Goal: Task Accomplishment & Management: Manage account settings

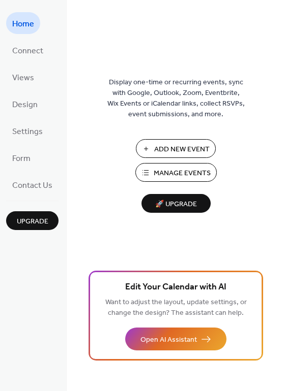
click at [163, 148] on span "Add New Event" at bounding box center [181, 149] width 55 height 11
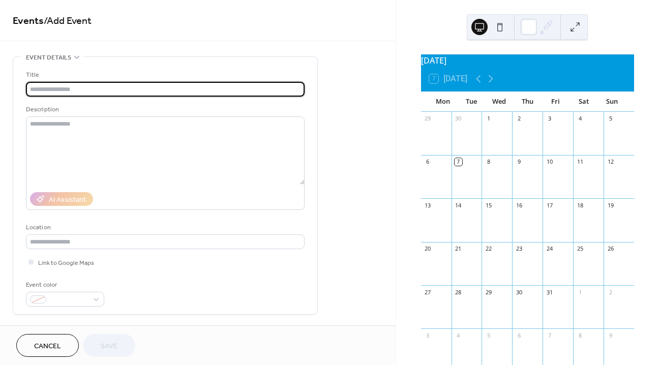
click at [169, 91] on input "text" at bounding box center [165, 89] width 278 height 15
type input "**********"
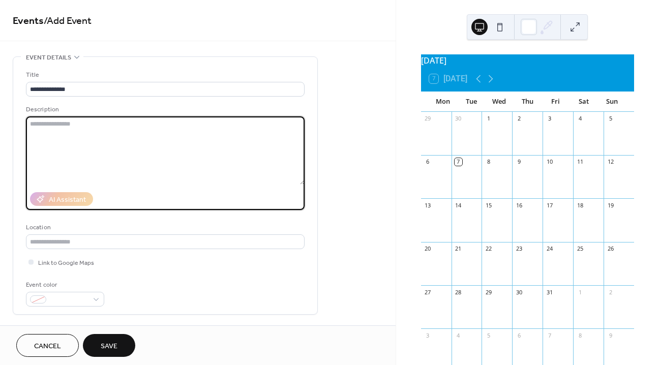
click at [182, 127] on textarea at bounding box center [165, 150] width 278 height 68
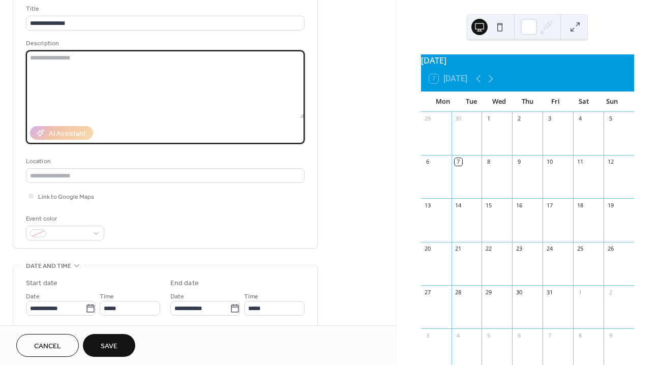
scroll to position [74, 0]
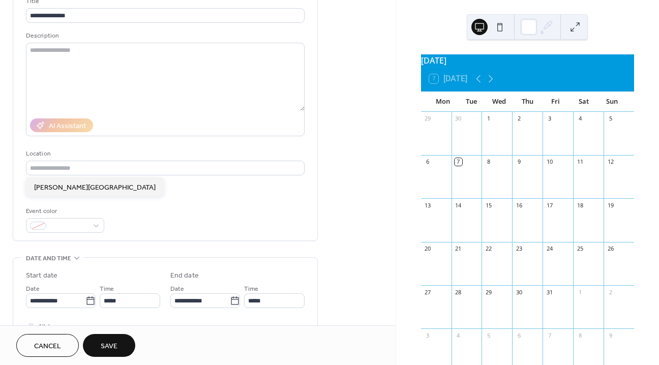
click at [162, 157] on div "Location" at bounding box center [164, 153] width 276 height 11
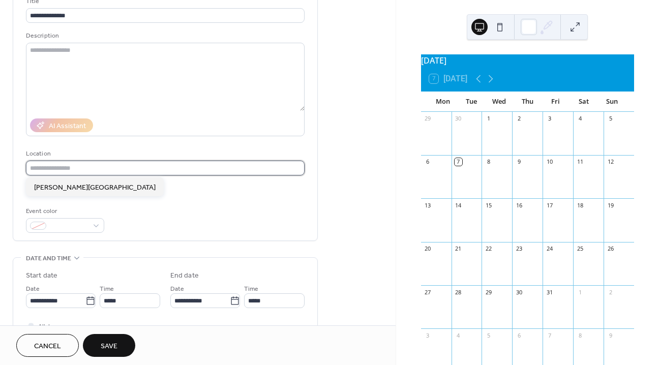
click at [165, 162] on input "text" at bounding box center [165, 168] width 278 height 15
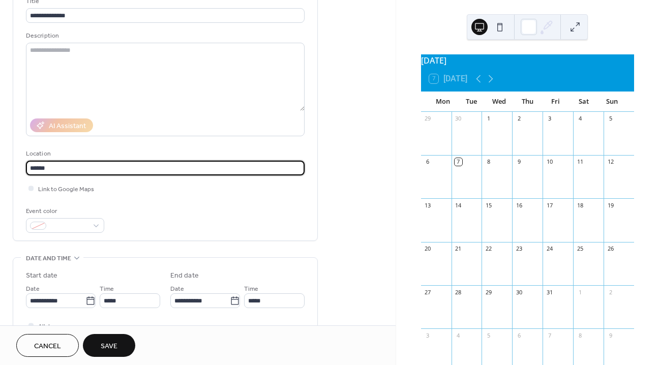
type input "******"
click at [146, 203] on div "**********" at bounding box center [165, 114] width 278 height 237
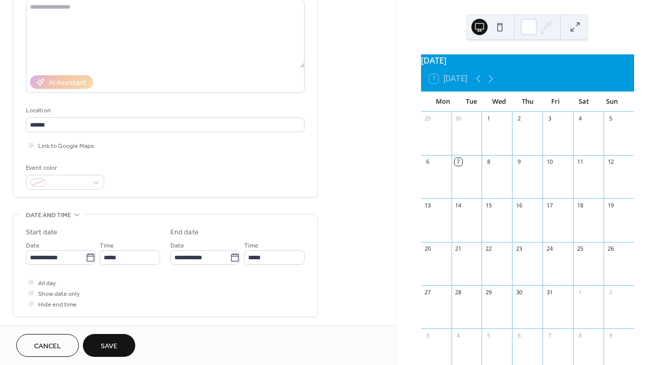
scroll to position [138, 0]
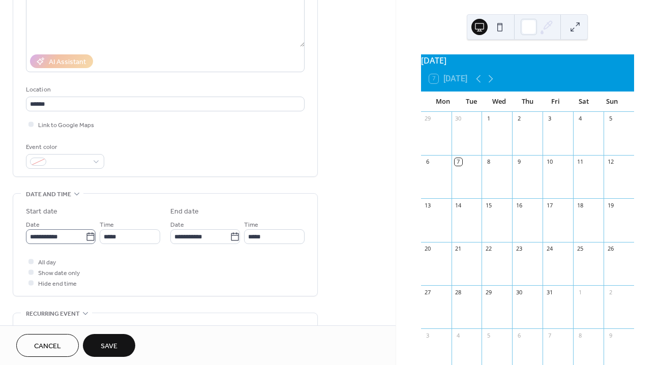
click at [83, 242] on label "**********" at bounding box center [61, 236] width 70 height 15
click at [83, 242] on input "**********" at bounding box center [55, 236] width 59 height 15
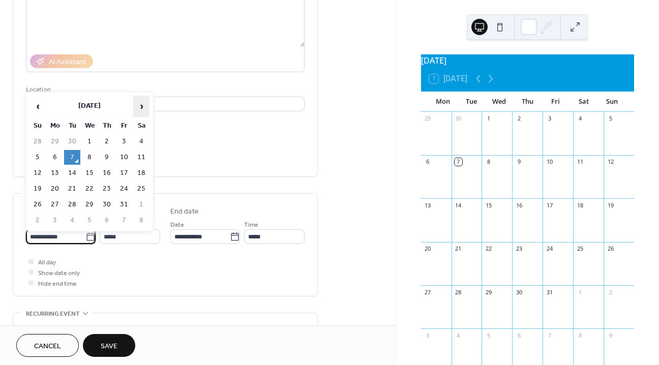
click at [140, 108] on span "›" at bounding box center [141, 106] width 15 height 20
click at [122, 143] on td "5" at bounding box center [124, 141] width 16 height 15
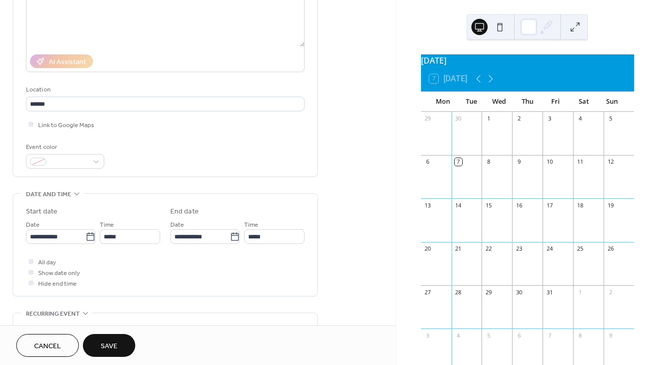
type input "**********"
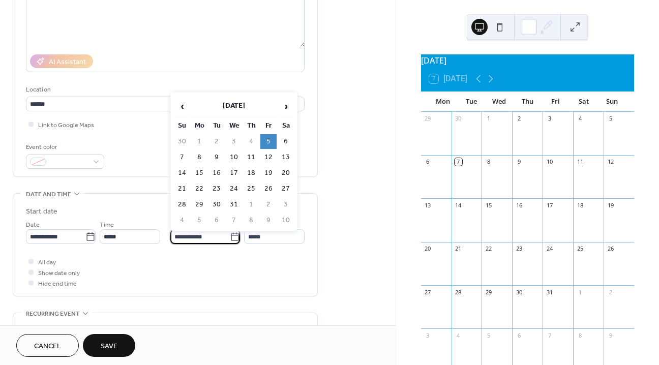
click at [188, 238] on input "**********" at bounding box center [199, 236] width 59 height 15
click at [181, 154] on td "7" at bounding box center [182, 157] width 16 height 15
type input "**********"
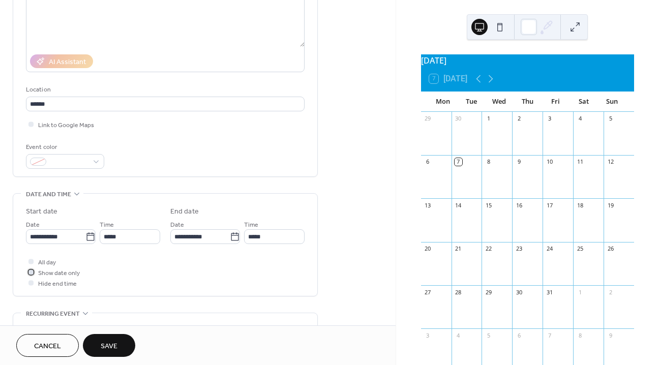
click at [33, 271] on div at bounding box center [30, 271] width 5 height 5
click at [30, 261] on div at bounding box center [30, 261] width 5 height 5
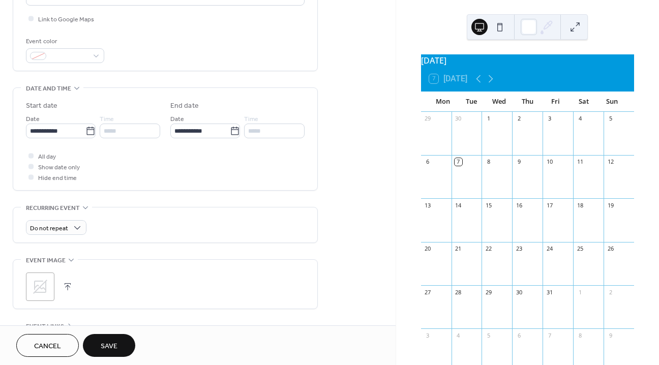
scroll to position [245, 0]
click at [100, 340] on button "Save" at bounding box center [109, 345] width 52 height 23
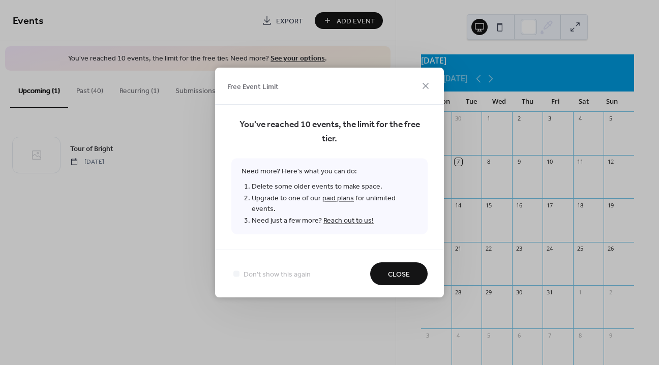
click at [392, 269] on span "Close" at bounding box center [399, 274] width 22 height 11
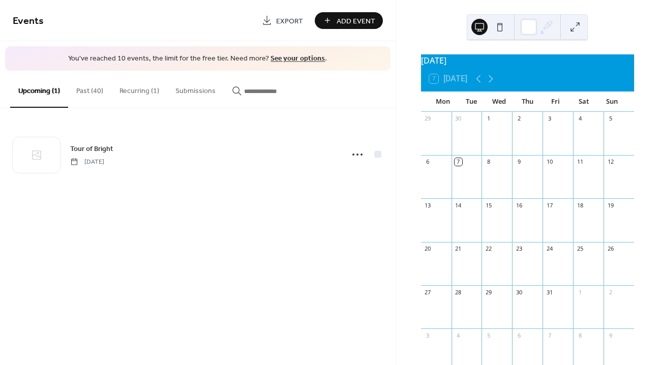
click at [90, 88] on button "Past (40)" at bounding box center [89, 89] width 43 height 36
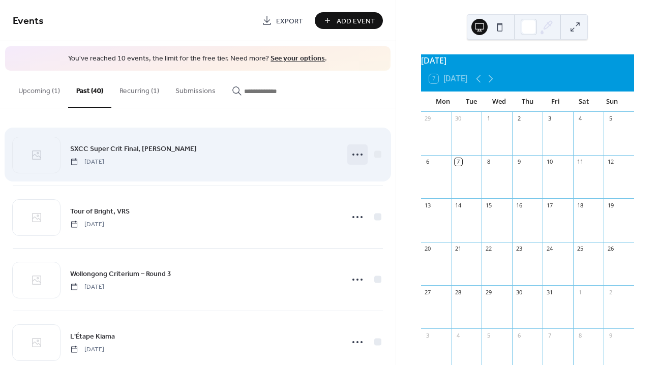
click at [356, 154] on icon at bounding box center [357, 154] width 16 height 16
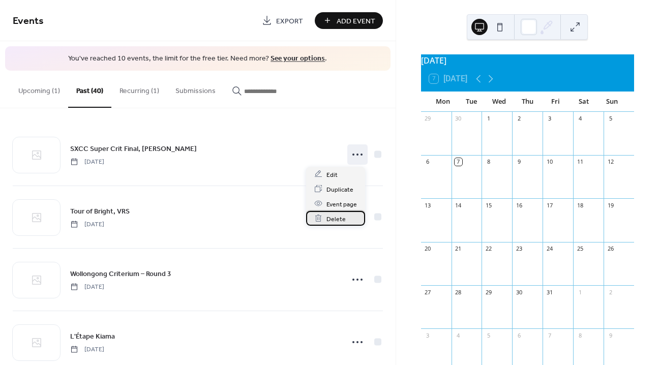
click at [344, 219] on span "Delete" at bounding box center [335, 218] width 19 height 11
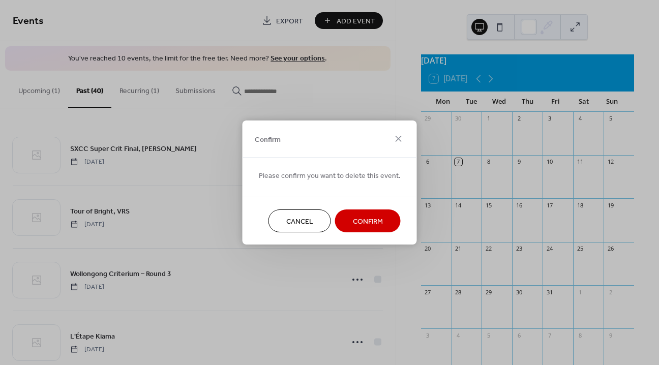
click at [347, 216] on button "Confirm" at bounding box center [368, 220] width 66 height 23
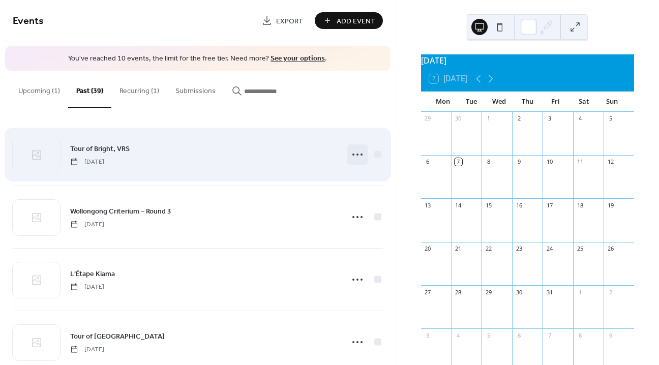
click at [351, 157] on icon at bounding box center [357, 154] width 16 height 16
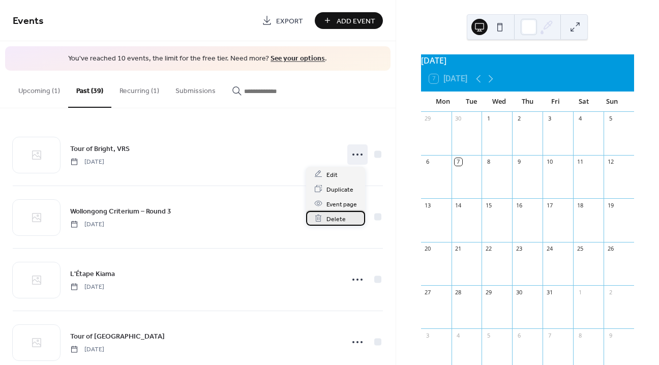
click at [353, 217] on div "Delete" at bounding box center [335, 218] width 59 height 15
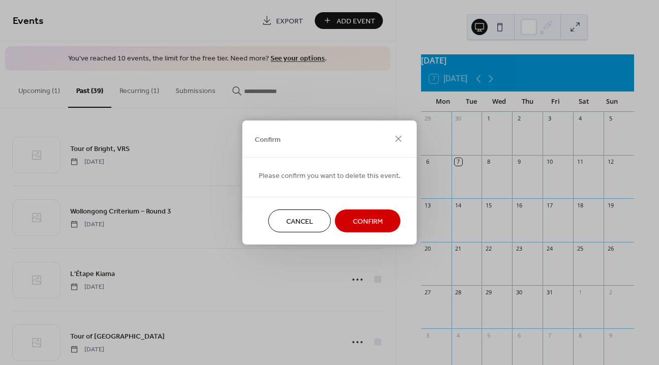
click at [360, 222] on span "Confirm" at bounding box center [368, 221] width 30 height 11
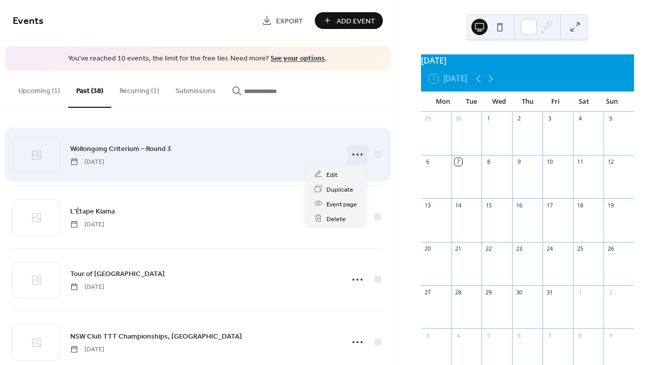
click at [354, 156] on icon at bounding box center [357, 154] width 16 height 16
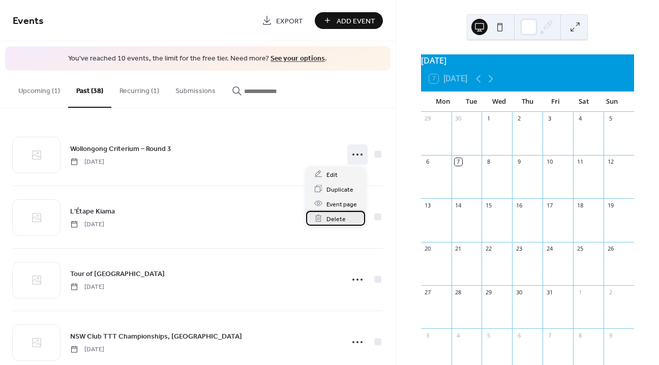
click at [351, 218] on div "Delete" at bounding box center [335, 218] width 59 height 15
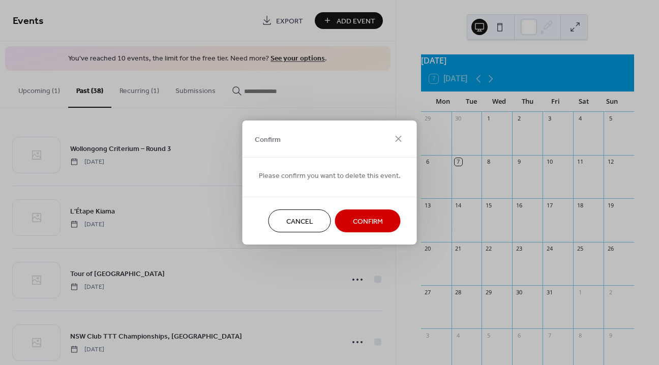
click at [366, 212] on button "Confirm" at bounding box center [368, 220] width 66 height 23
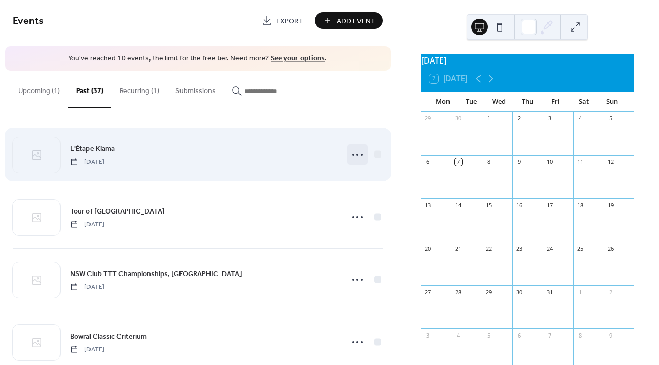
click at [356, 155] on icon at bounding box center [357, 154] width 16 height 16
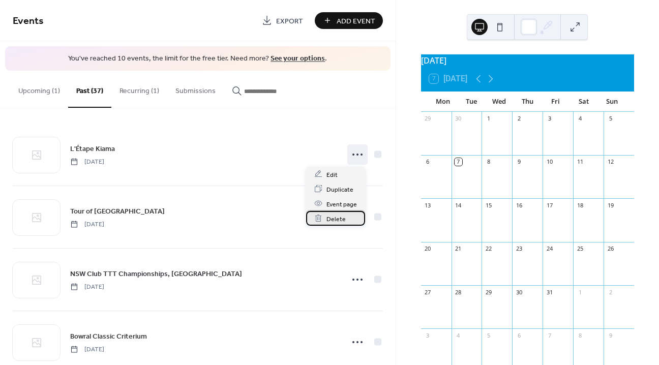
click at [346, 219] on div "Delete" at bounding box center [335, 218] width 59 height 15
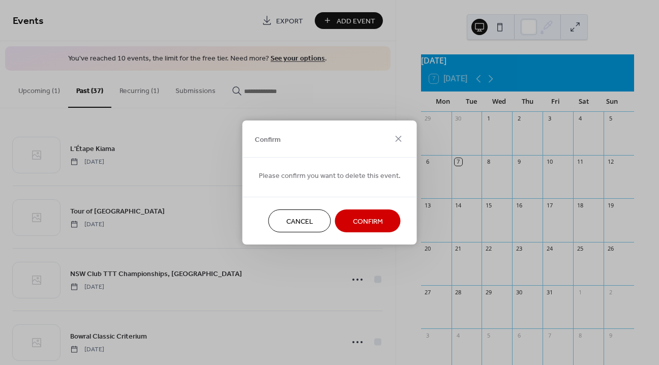
click at [374, 229] on button "Confirm" at bounding box center [368, 220] width 66 height 23
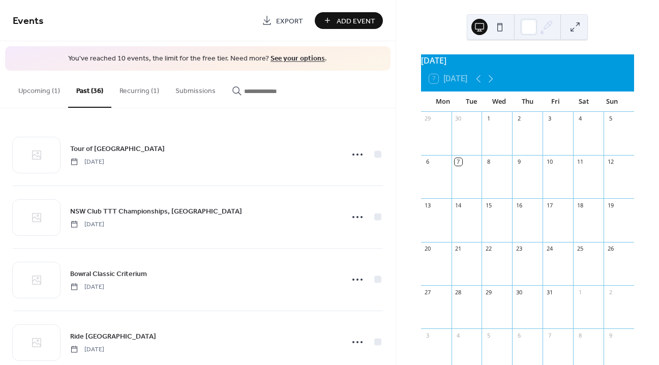
click at [127, 85] on button "Recurring (1)" at bounding box center [139, 89] width 56 height 36
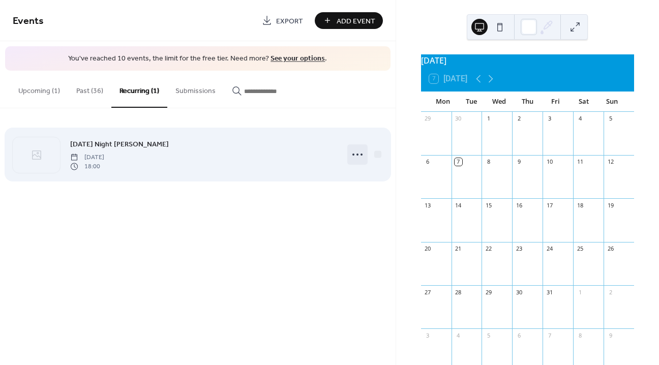
click at [358, 153] on icon at bounding box center [357, 154] width 16 height 16
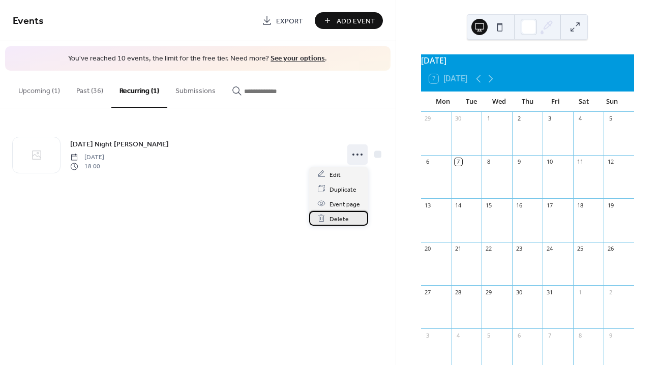
click at [350, 216] on div "Delete" at bounding box center [338, 218] width 59 height 15
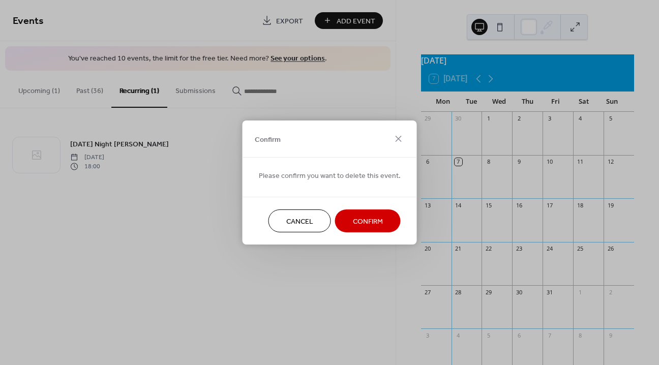
click at [353, 218] on span "Confirm" at bounding box center [368, 221] width 30 height 11
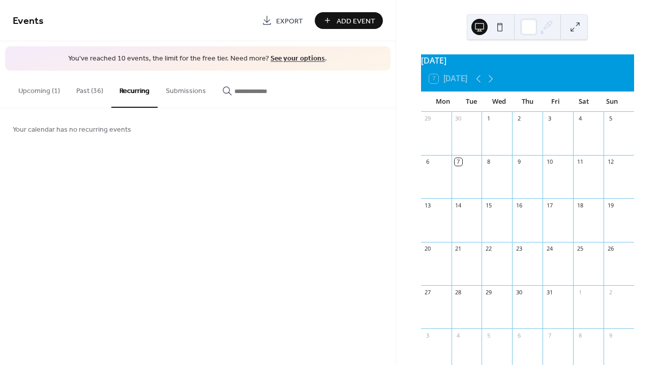
click at [87, 95] on button "Past (36)" at bounding box center [89, 89] width 43 height 36
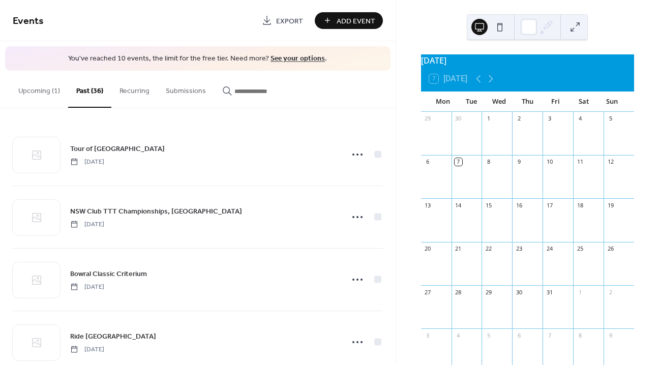
click at [40, 95] on button "Upcoming (1)" at bounding box center [39, 89] width 58 height 36
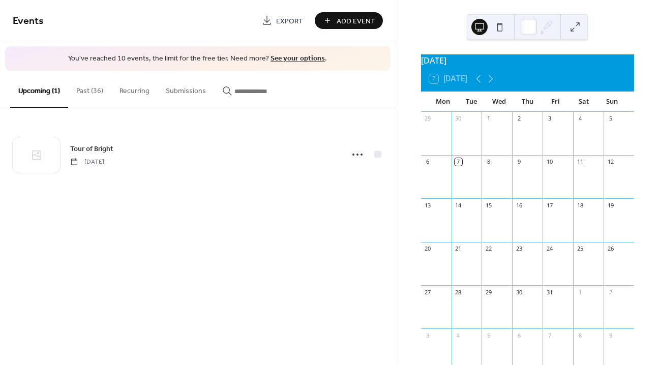
click at [91, 98] on button "Past (36)" at bounding box center [89, 89] width 43 height 36
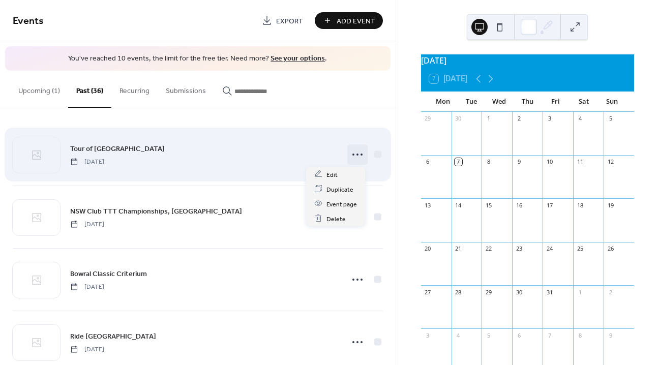
click at [349, 155] on icon at bounding box center [357, 154] width 16 height 16
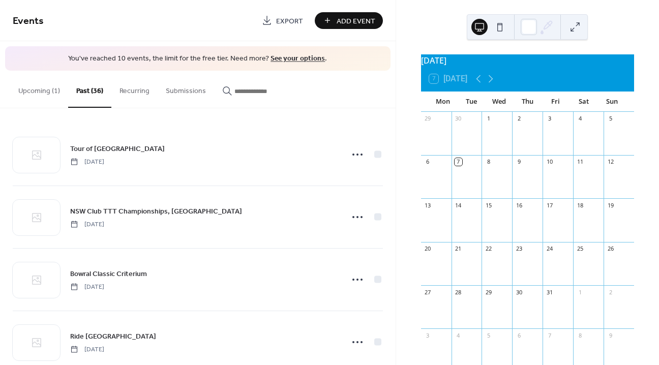
click at [339, 119] on div "Tour of Tasmania Wednesday, November 24, 2021 NSW Club TTT Championships, Singl…" at bounding box center [197, 236] width 395 height 257
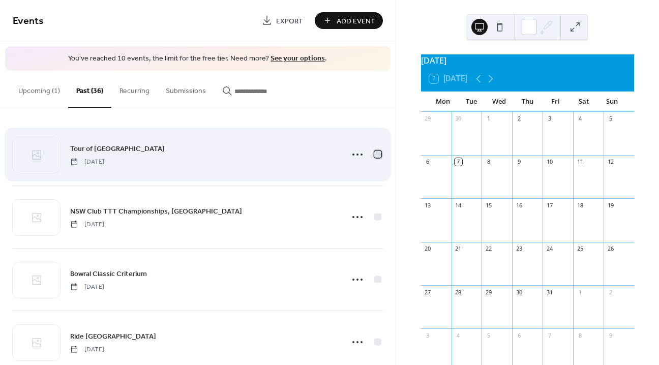
click at [376, 153] on div at bounding box center [377, 153] width 7 height 7
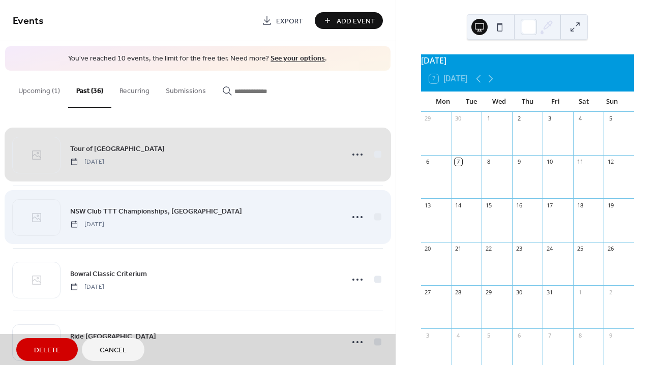
click at [373, 215] on div "NSW Club TTT Championships, Singleton Saturday, October 30, 2021" at bounding box center [198, 216] width 370 height 63
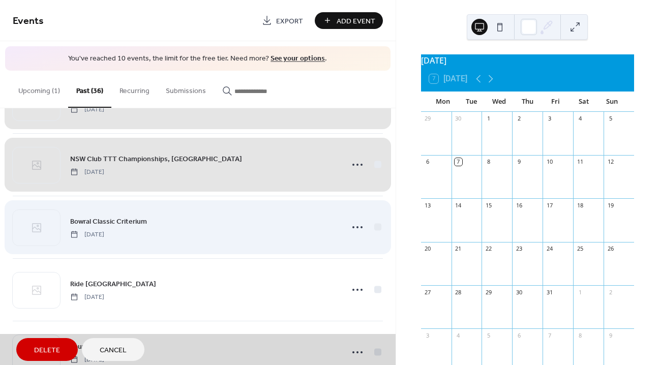
scroll to position [73, 0]
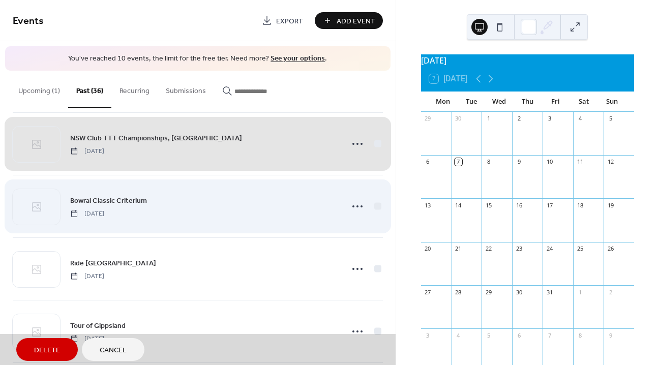
click at [375, 206] on div "Bowral Classic Criterium Saturday, October 16, 2021" at bounding box center [198, 206] width 370 height 63
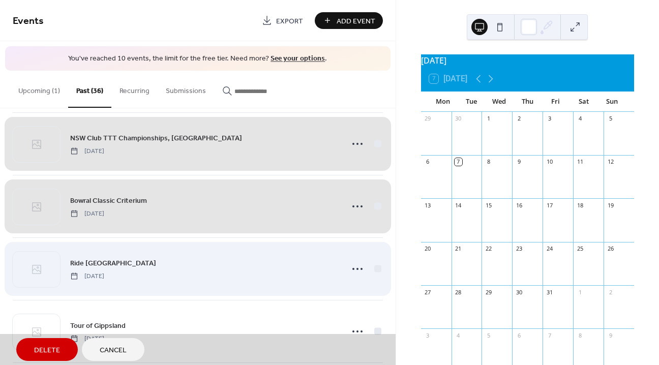
click at [376, 264] on div "Ride Sunshine Coast Thursday, October 14, 2021" at bounding box center [198, 268] width 370 height 63
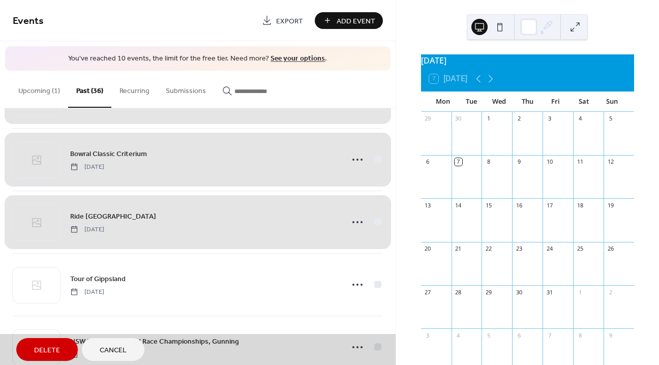
scroll to position [226, 0]
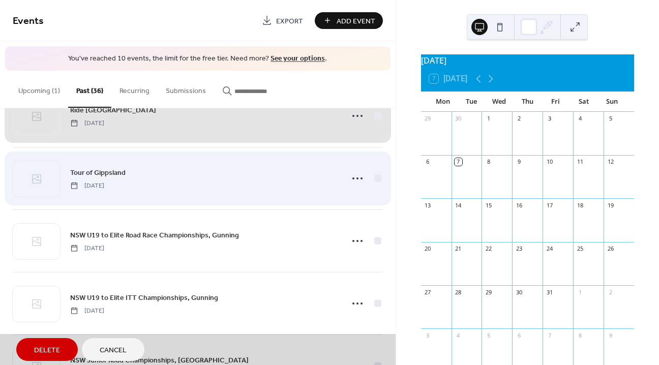
click at [373, 176] on div "Tour of Gippsland Friday, October 1, 2021" at bounding box center [198, 178] width 370 height 63
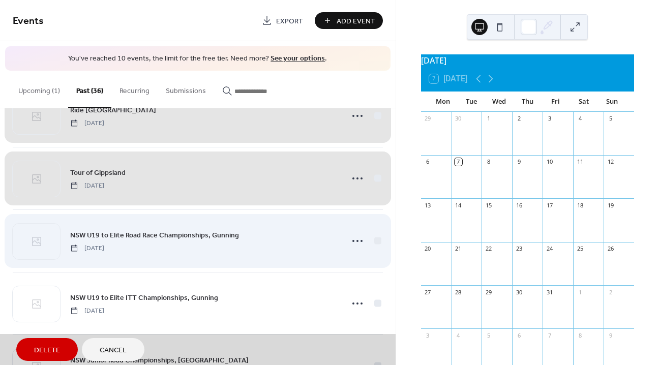
click at [374, 238] on div "NSW U19 to Elite Road Race Championships, Gunning Sunday, September 19, 2021" at bounding box center [198, 240] width 370 height 63
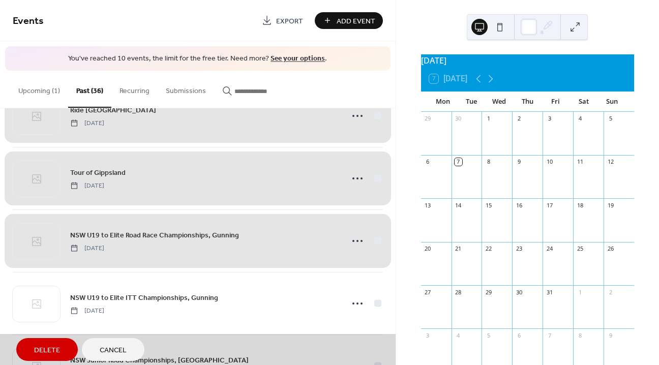
scroll to position [262, 0]
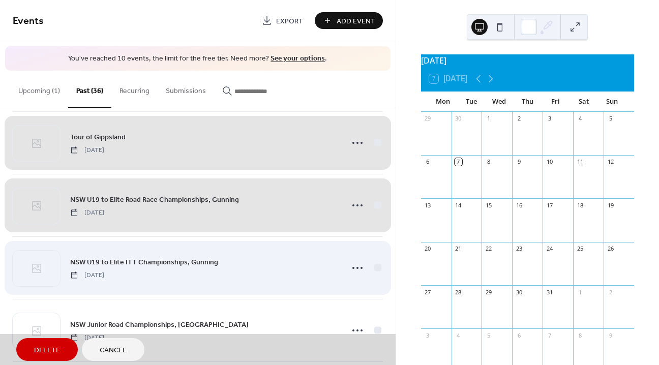
click at [374, 261] on div "NSW U19 to Elite ITT Championships, Gunning Saturday, September 18, 2021" at bounding box center [198, 267] width 370 height 63
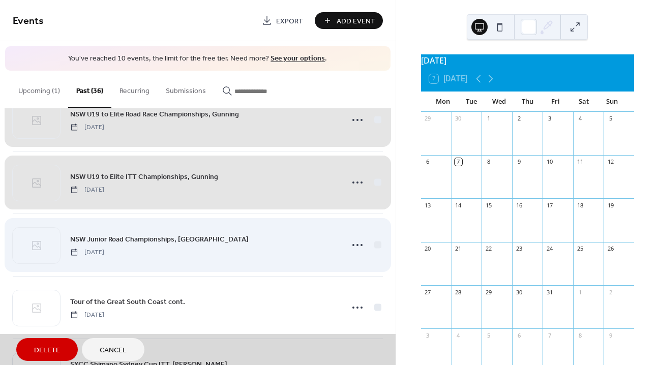
scroll to position [352, 0]
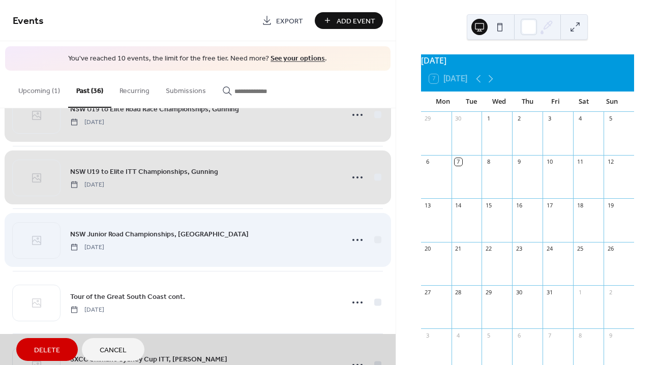
click at [371, 242] on div "NSW Junior Road Championships, Port Macquarie Saturday, September 11, 2021" at bounding box center [198, 239] width 370 height 63
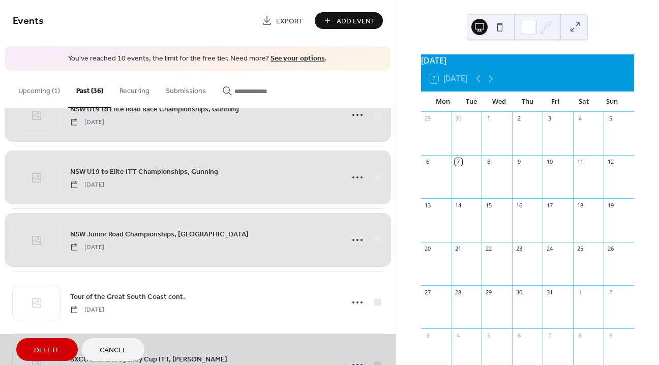
scroll to position [392, 0]
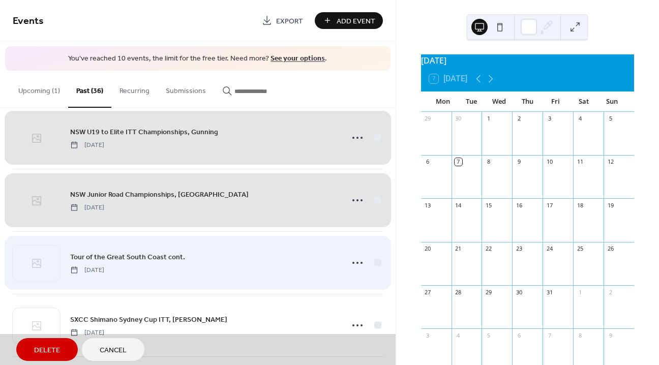
click at [373, 261] on div "Tour of the Great South Coast cont. Sunday, September 5, 2021" at bounding box center [198, 262] width 370 height 63
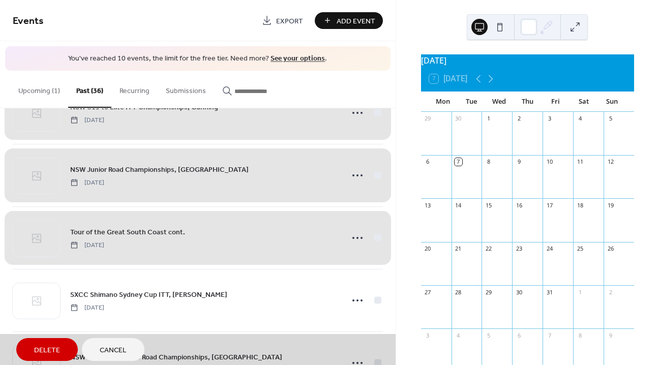
scroll to position [428, 0]
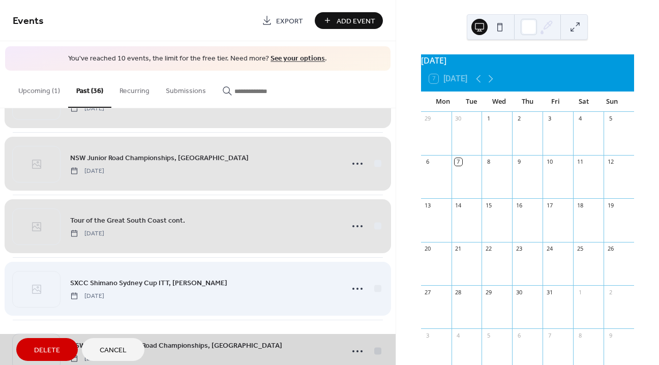
click at [376, 290] on div "SXCC Shimano Sydney Cup ITT, Sutherland Sunday, September 5, 2021" at bounding box center [198, 288] width 370 height 63
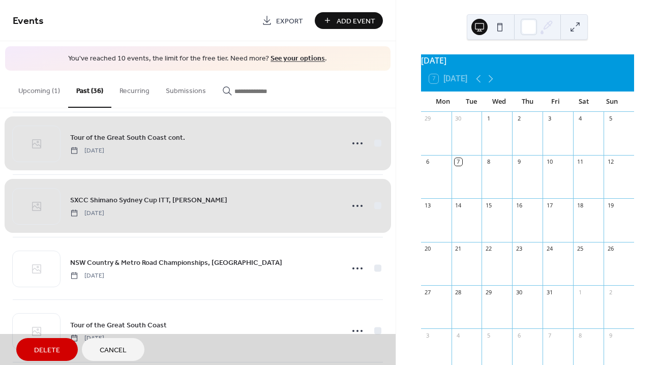
scroll to position [532, 0]
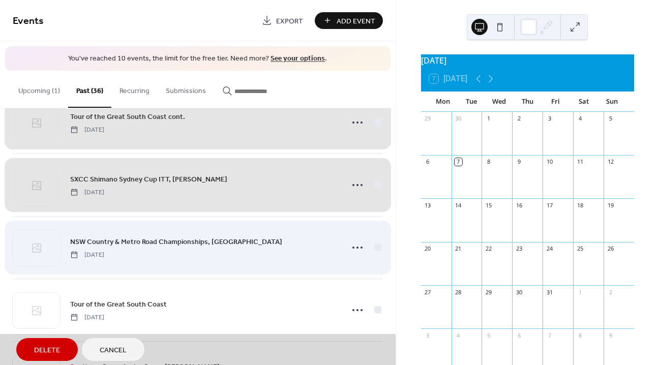
click at [376, 244] on div "NSW Country & Metro Road Championships, Penrith Saturday, September 4, 2021" at bounding box center [198, 247] width 370 height 63
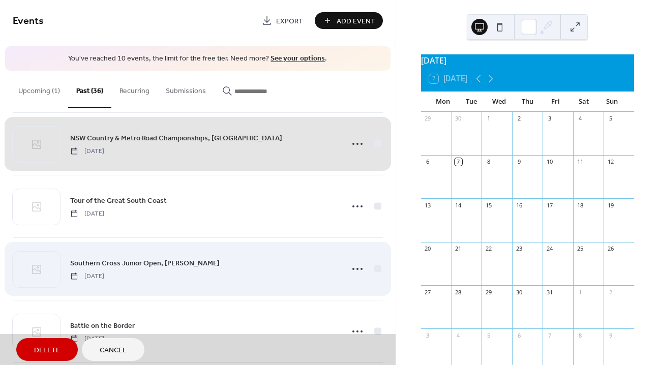
scroll to position [641, 0]
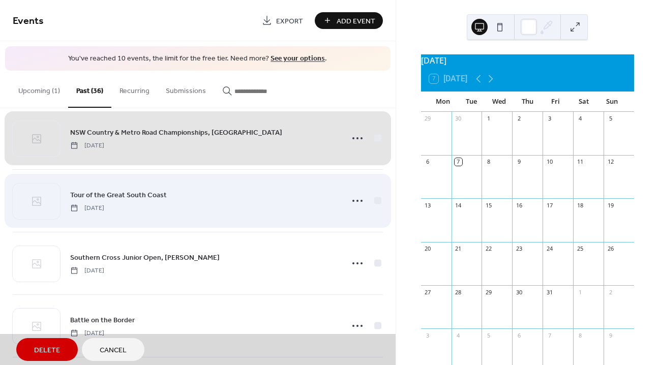
click at [373, 199] on div "Tour of the Great South Coast Tuesday, August 31, 2021" at bounding box center [198, 200] width 370 height 63
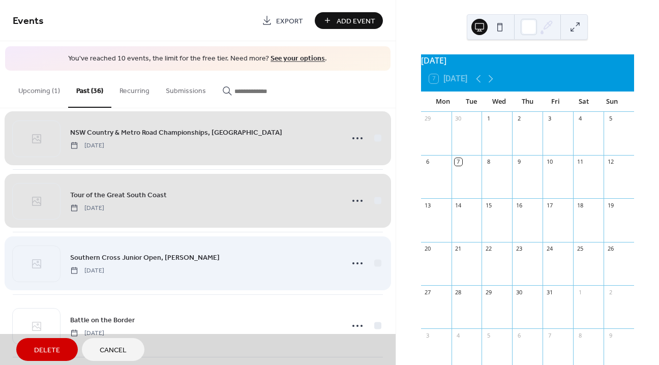
click at [374, 262] on div "Southern Cross Junior Open, Sutherland Saturday, August 14, 2021" at bounding box center [198, 263] width 370 height 63
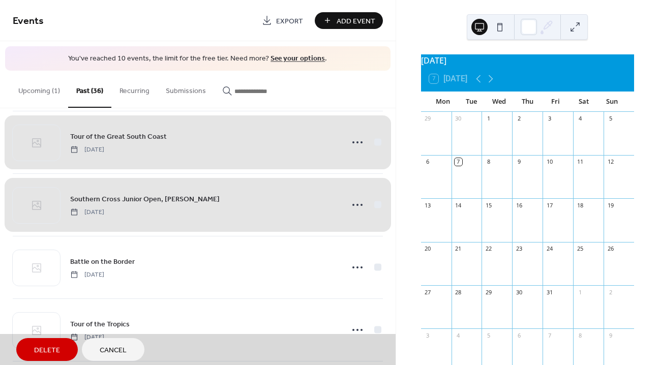
scroll to position [795, 0]
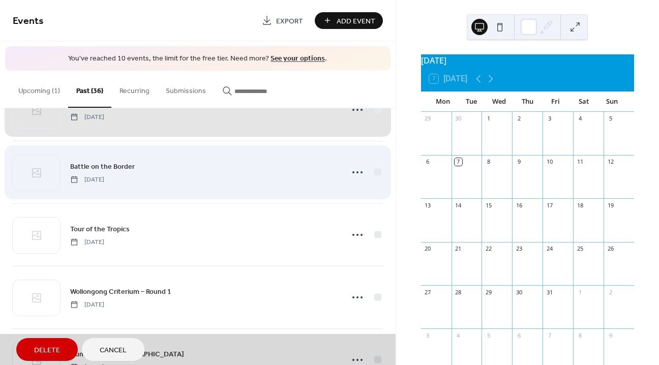
click at [374, 171] on div "Battle on the Border Friday, August 6, 2021" at bounding box center [198, 172] width 370 height 63
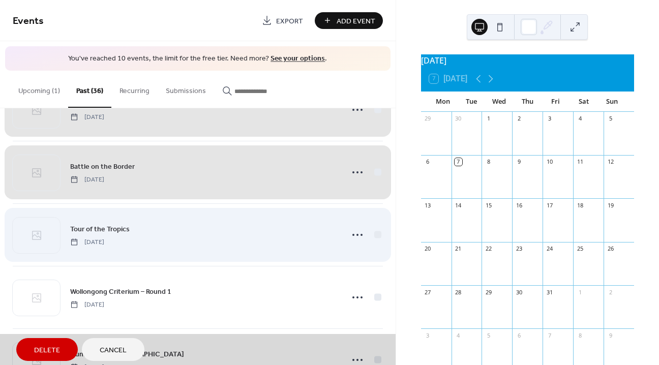
click at [375, 234] on div "Tour of the Tropics Friday, July 30, 2021" at bounding box center [198, 234] width 370 height 63
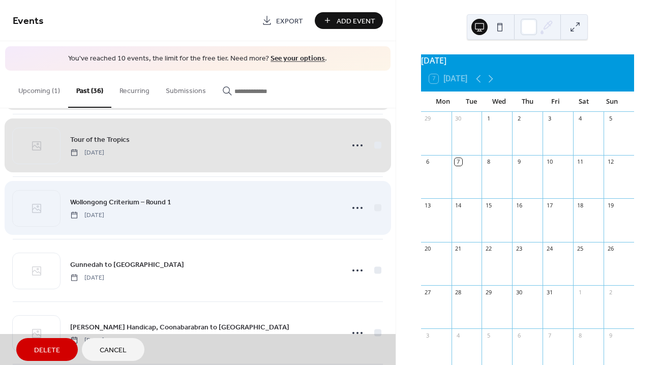
scroll to position [894, 0]
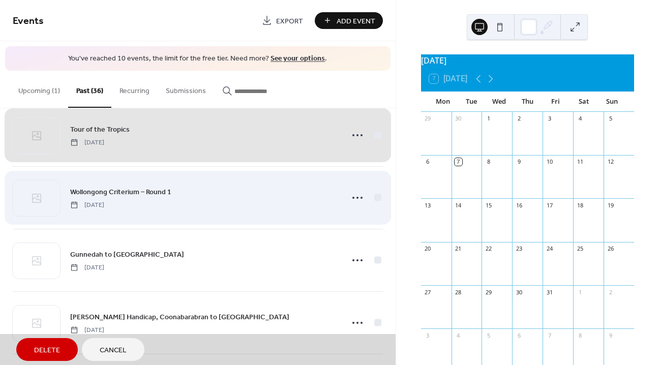
click at [372, 198] on div "Wollongong Criterium – Round 1 Sunday, June 27, 2021" at bounding box center [198, 197] width 370 height 63
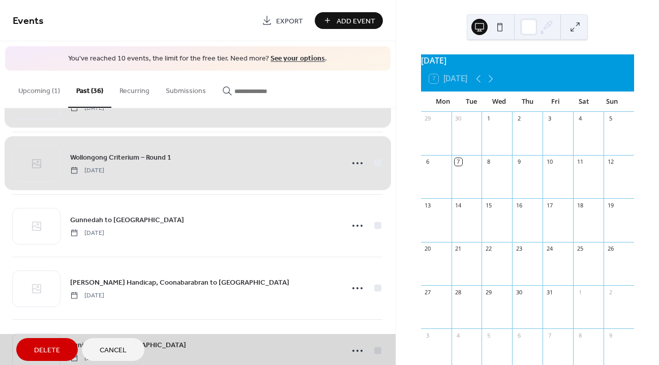
scroll to position [969, 0]
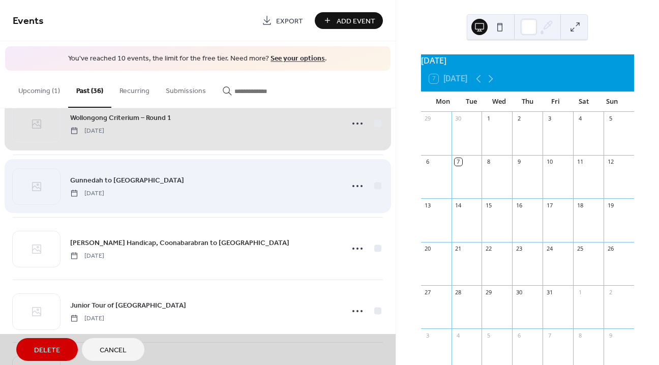
click at [370, 187] on div "Gunnedah to Tamworth Sunday, June 20, 2021" at bounding box center [198, 185] width 370 height 63
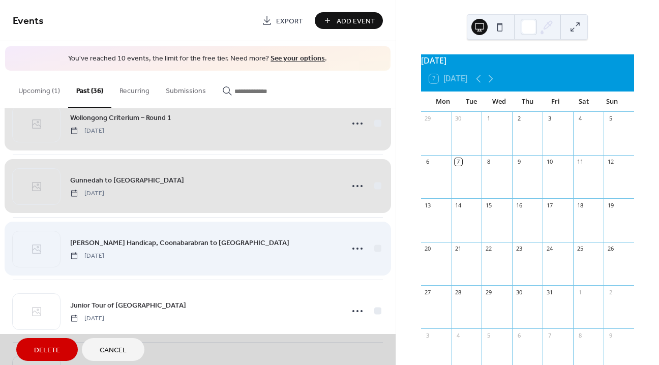
click at [373, 245] on div "Keegan Downes Handicap, Coonabarabran to Gunnedah Saturday, June 19, 2021" at bounding box center [198, 248] width 370 height 63
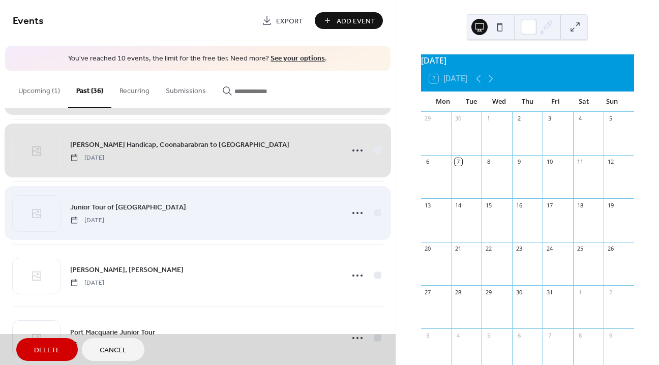
click at [374, 213] on div "Junior Tour of Sydney Saturday, June 19, 2021" at bounding box center [198, 212] width 370 height 63
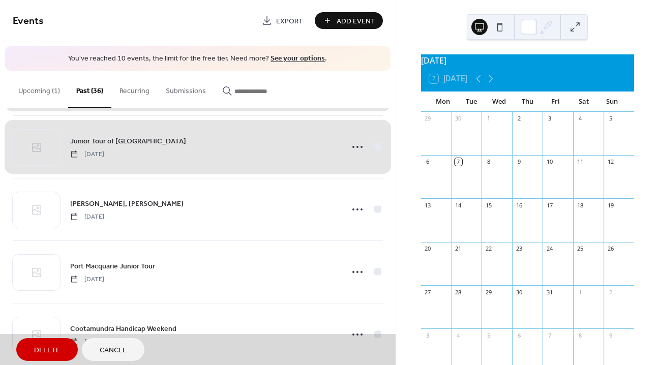
scroll to position [1163, 0]
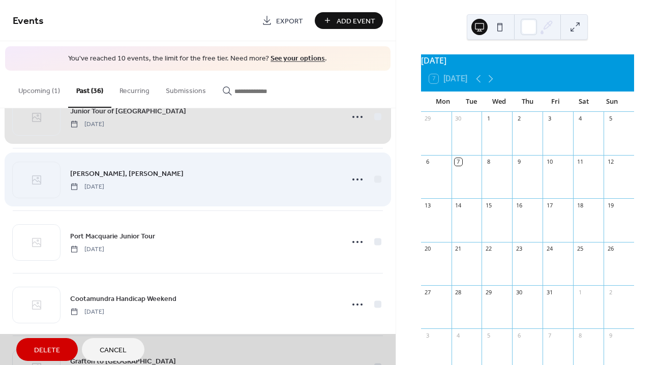
click at [373, 178] on div "Ken Dinnerville, Gunning Sunday, June 6, 2021" at bounding box center [198, 179] width 370 height 63
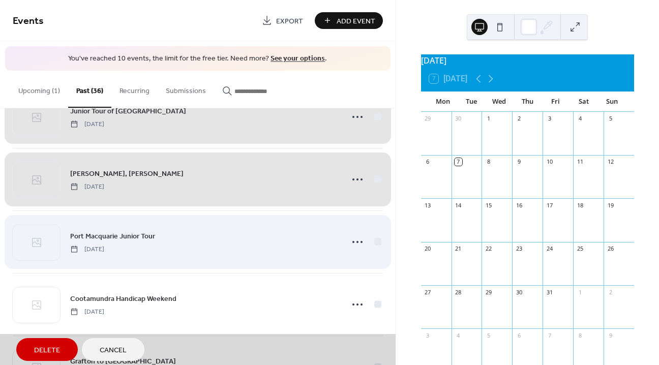
click at [372, 242] on div "Port Macquarie Junior Tour Saturday, May 29, 2021" at bounding box center [198, 241] width 370 height 63
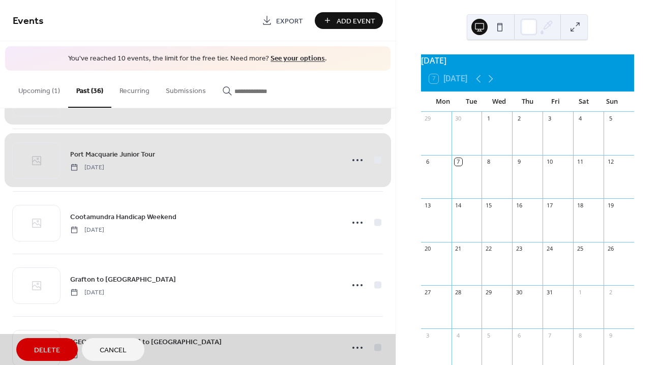
scroll to position [1284, 0]
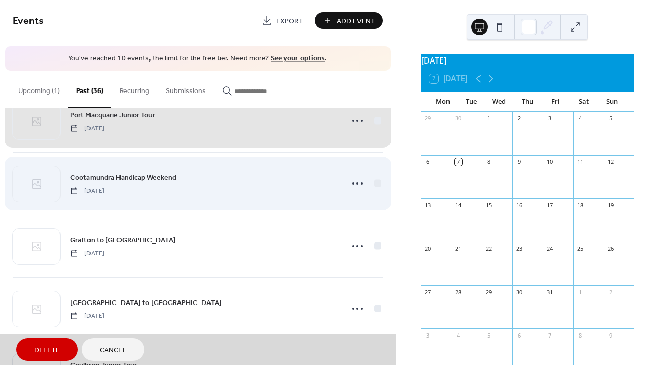
click at [374, 183] on div "Cootamundra Handicap Weekend Saturday, May 15, 2021" at bounding box center [198, 183] width 370 height 63
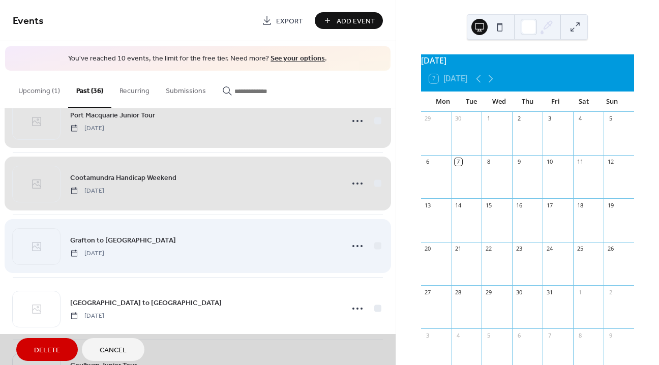
click at [375, 247] on div "Grafton to Inverell Saturday, May 8, 2021" at bounding box center [198, 245] width 370 height 63
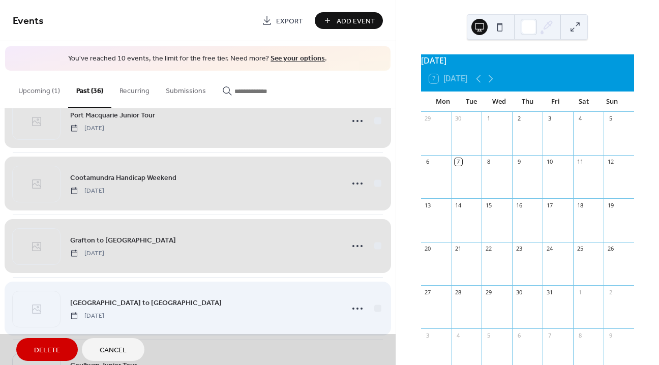
click at [375, 305] on div "Melbourne to Warrnambool Saturday, May 1, 2021" at bounding box center [198, 308] width 370 height 63
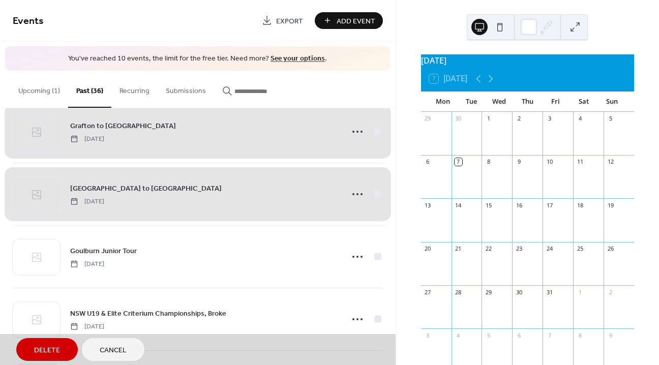
scroll to position [1489, 0]
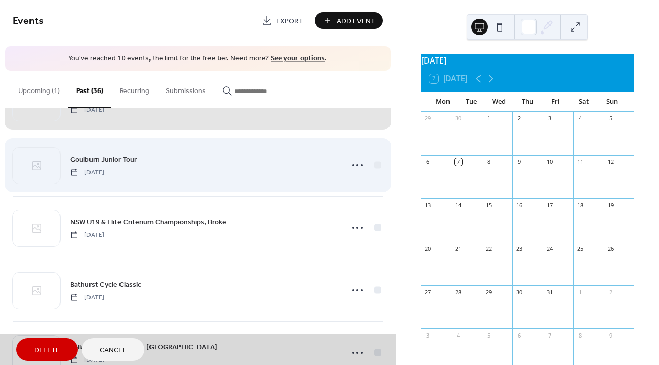
click at [374, 165] on div "Goulburn Junior Tour Saturday, May 1, 2021" at bounding box center [198, 165] width 370 height 63
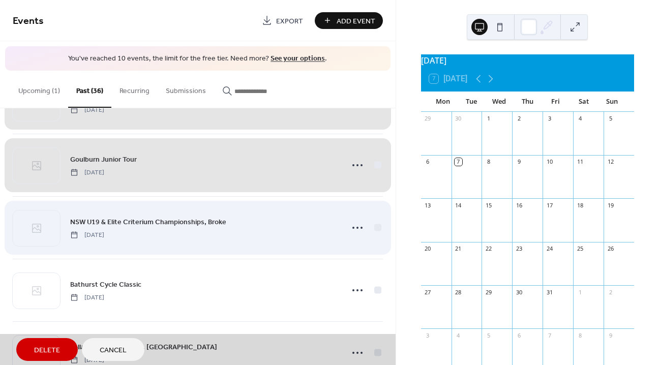
click at [374, 227] on div "NSW U19 & Elite Criterium Championships, Broke Sunday, April 18, 2021" at bounding box center [198, 227] width 370 height 63
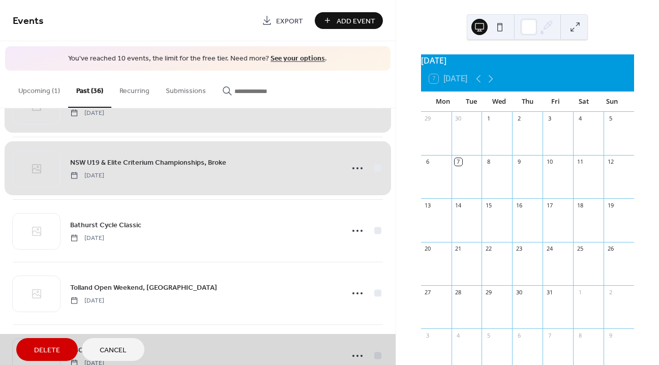
scroll to position [1625, 0]
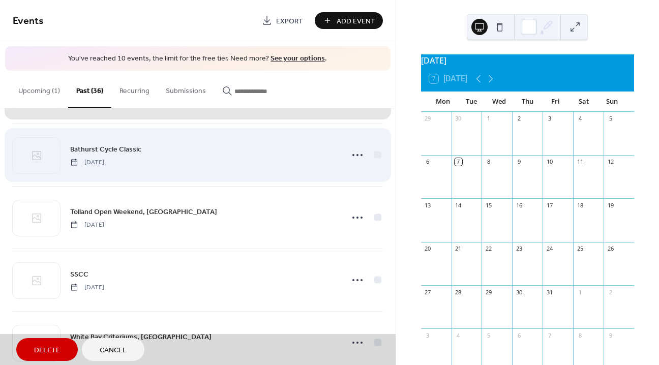
click at [373, 154] on div "Bathurst Cycle Classic Friday, March 12, 2021" at bounding box center [198, 154] width 370 height 63
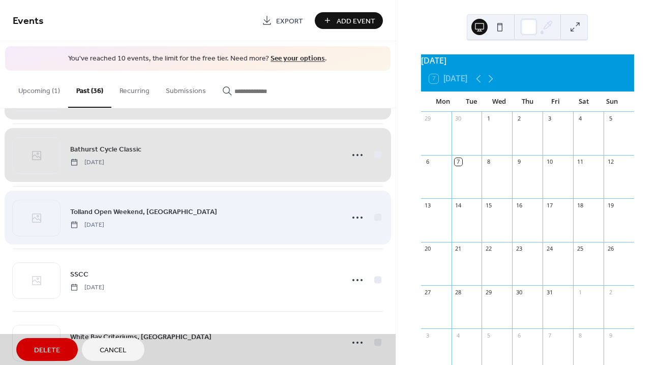
click at [369, 218] on div "Tolland Open Weekend, Wagga Wagga Saturday, March 6, 2021" at bounding box center [198, 217] width 370 height 63
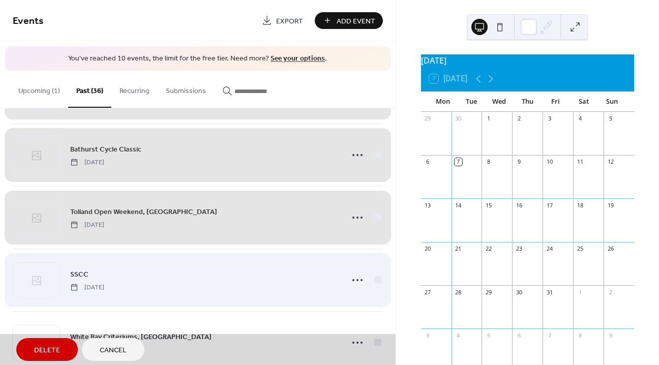
click at [375, 279] on div "SSCC Sunday, February 21, 2021" at bounding box center [198, 280] width 370 height 63
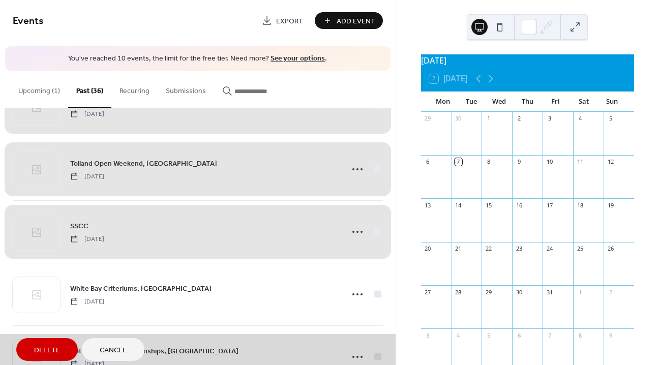
scroll to position [1773, 0]
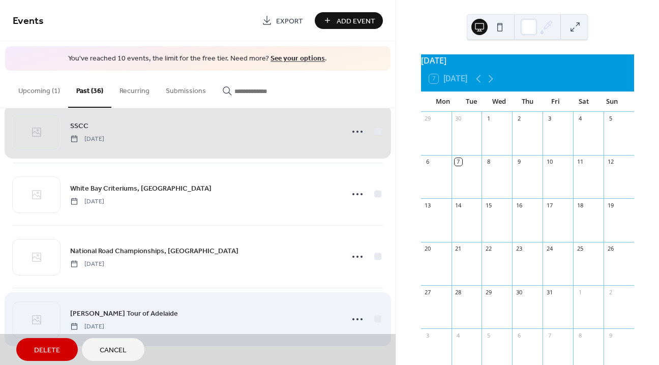
click at [373, 319] on div "Santos Tour of Adelaide Thursday, January 21, 2021" at bounding box center [198, 319] width 370 height 63
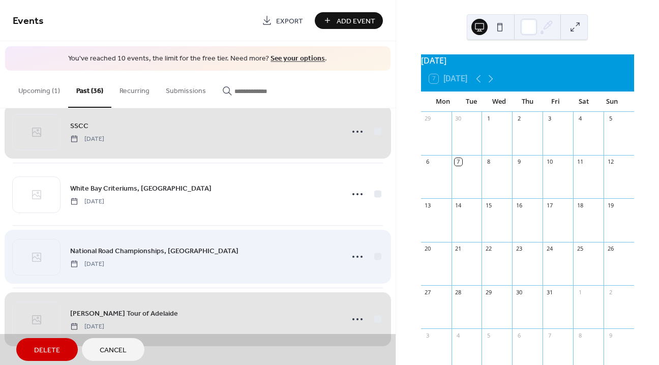
click at [373, 254] on div "National Road Championships, Ballarat Wednesday, February 3, 2021" at bounding box center [198, 256] width 370 height 63
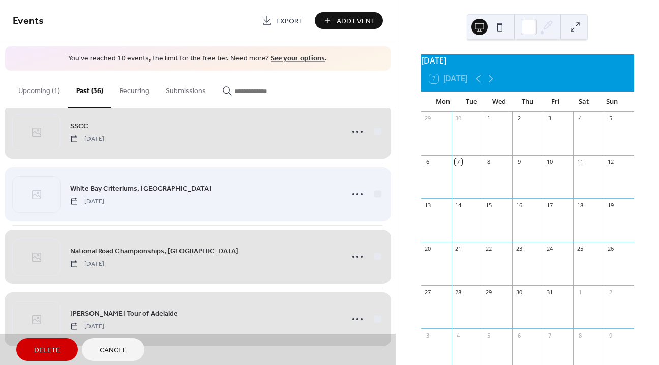
click at [374, 189] on div "White Bay Criteriums, Sydney Saturday, February 20, 2021" at bounding box center [198, 194] width 370 height 63
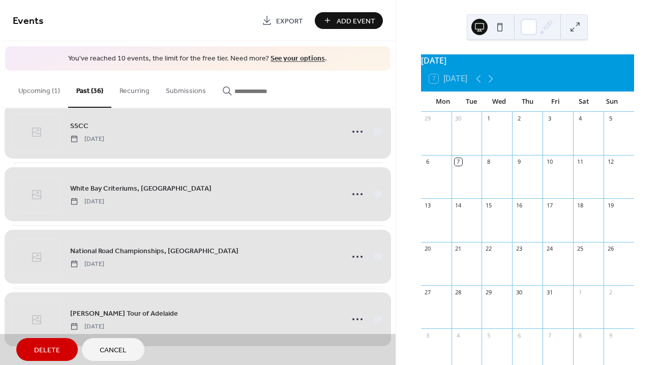
click at [24, 348] on button "Delete" at bounding box center [46, 349] width 61 height 23
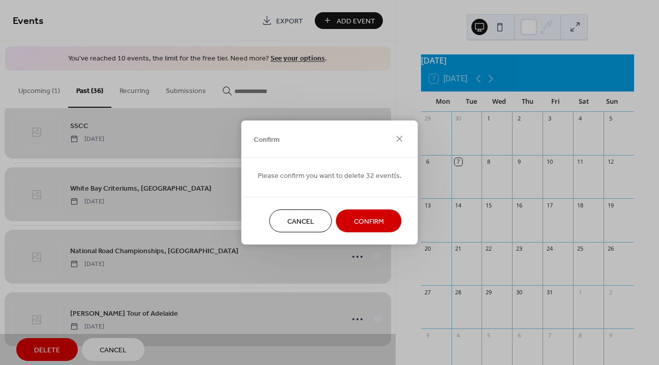
click at [360, 214] on button "Confirm" at bounding box center [369, 220] width 66 height 23
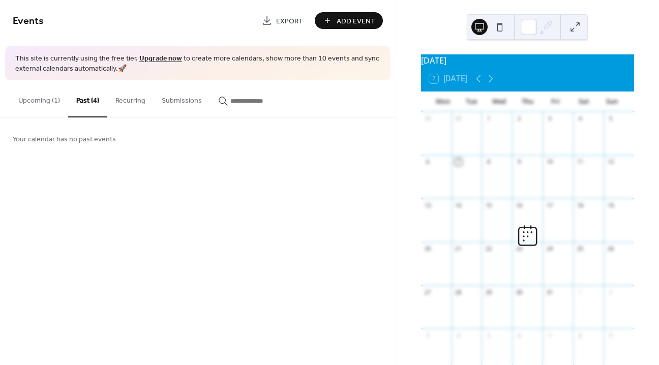
scroll to position [0, 0]
click at [45, 89] on button "Upcoming (1)" at bounding box center [39, 98] width 58 height 36
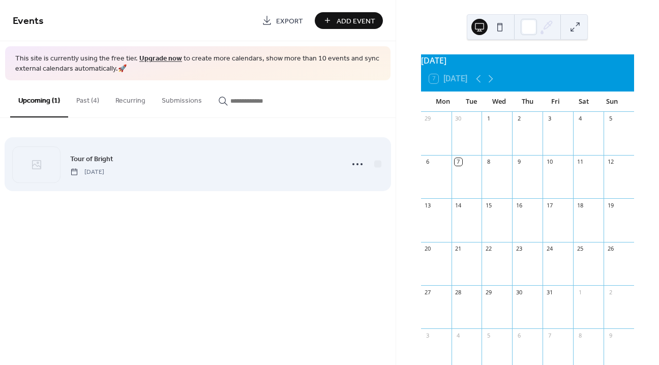
click at [104, 168] on span "[DATE]" at bounding box center [87, 171] width 34 height 9
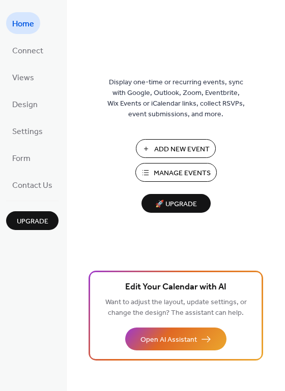
click at [170, 172] on span "Manage Events" at bounding box center [181, 173] width 57 height 11
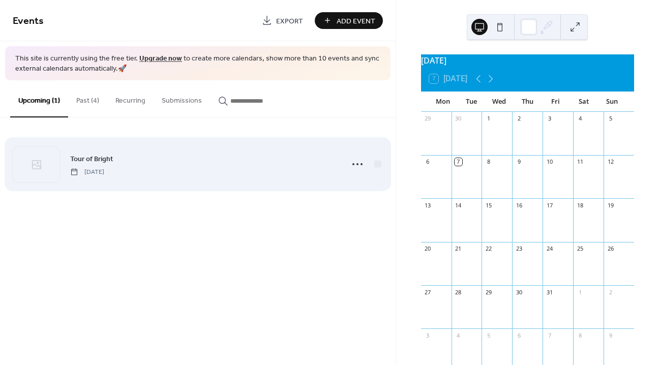
click at [213, 162] on div "Tour of Bright [DATE]" at bounding box center [203, 164] width 266 height 23
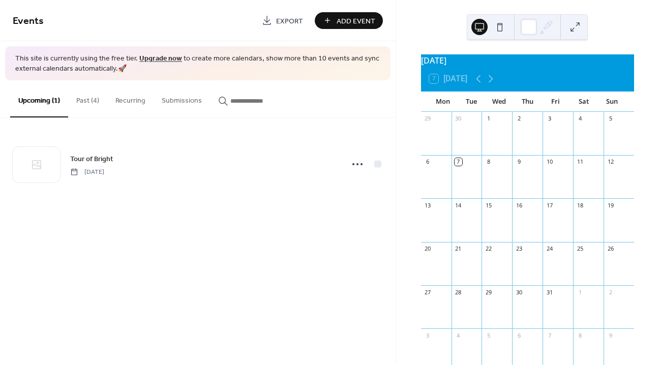
click at [83, 103] on button "Past (4)" at bounding box center [87, 98] width 39 height 36
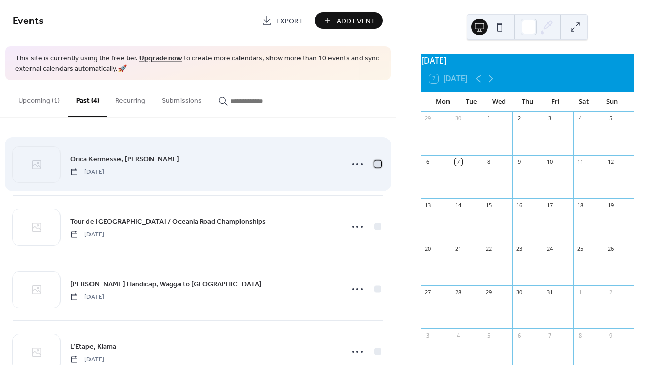
click at [378, 164] on div at bounding box center [377, 164] width 7 height 7
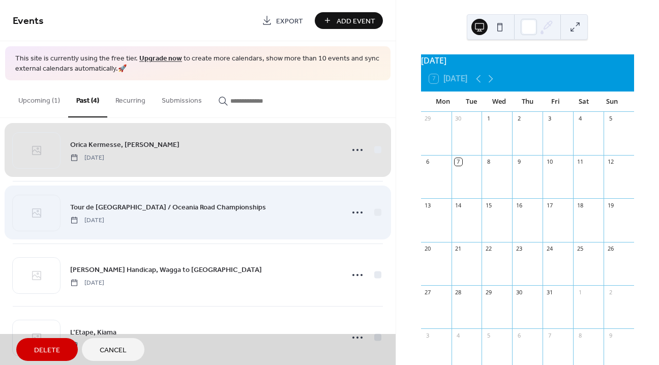
scroll to position [15, 0]
click at [377, 210] on div "Tour de [GEOGRAPHIC_DATA] / Oceania Road Championships [DATE]" at bounding box center [198, 211] width 370 height 63
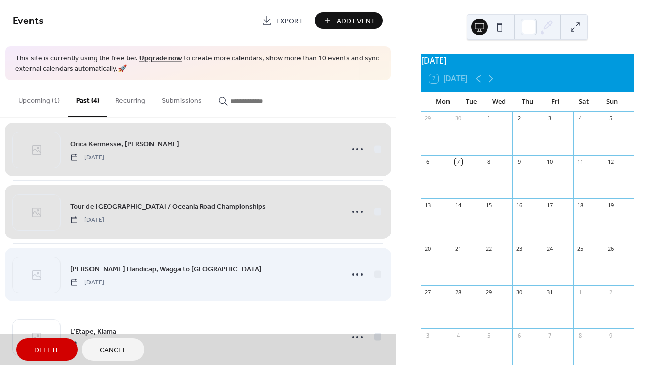
click at [373, 275] on div "[PERSON_NAME] Handicap, Wagga to [GEOGRAPHIC_DATA] [DATE]" at bounding box center [198, 274] width 370 height 63
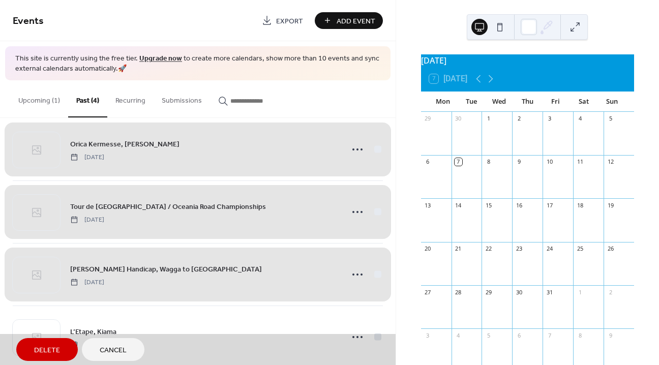
scroll to position [33, 0]
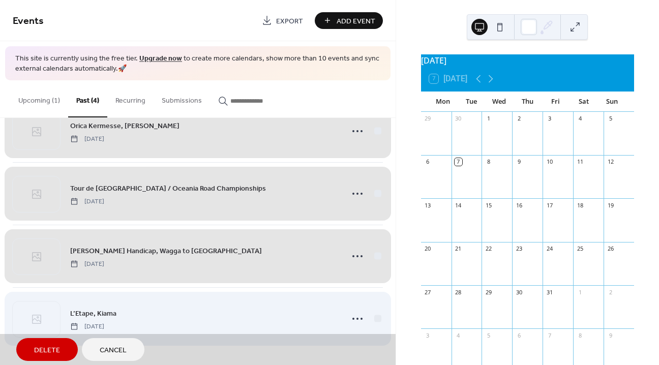
click at [375, 320] on div "L’Etape, [GEOGRAPHIC_DATA] [DATE]" at bounding box center [198, 318] width 370 height 63
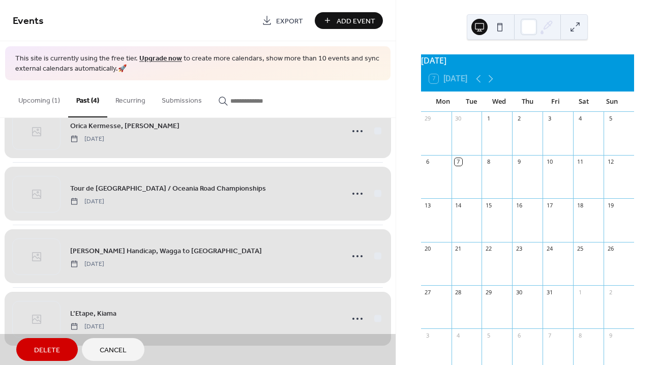
click at [51, 350] on span "Delete" at bounding box center [47, 350] width 26 height 11
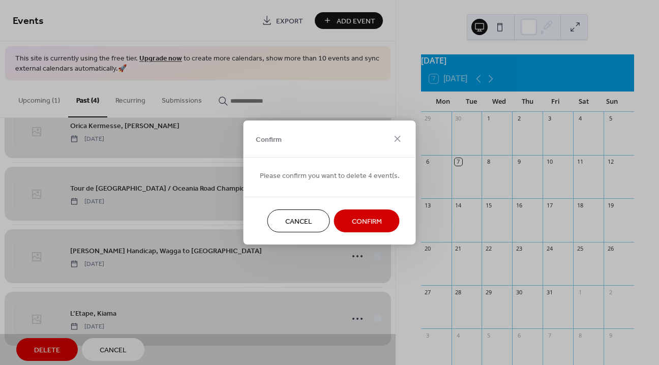
click at [362, 220] on span "Confirm" at bounding box center [367, 221] width 30 height 11
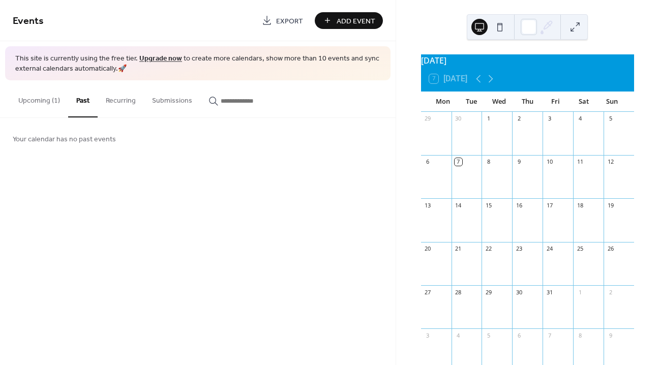
click at [38, 103] on button "Upcoming (1)" at bounding box center [39, 98] width 58 height 36
